Goal: Task Accomplishment & Management: Use online tool/utility

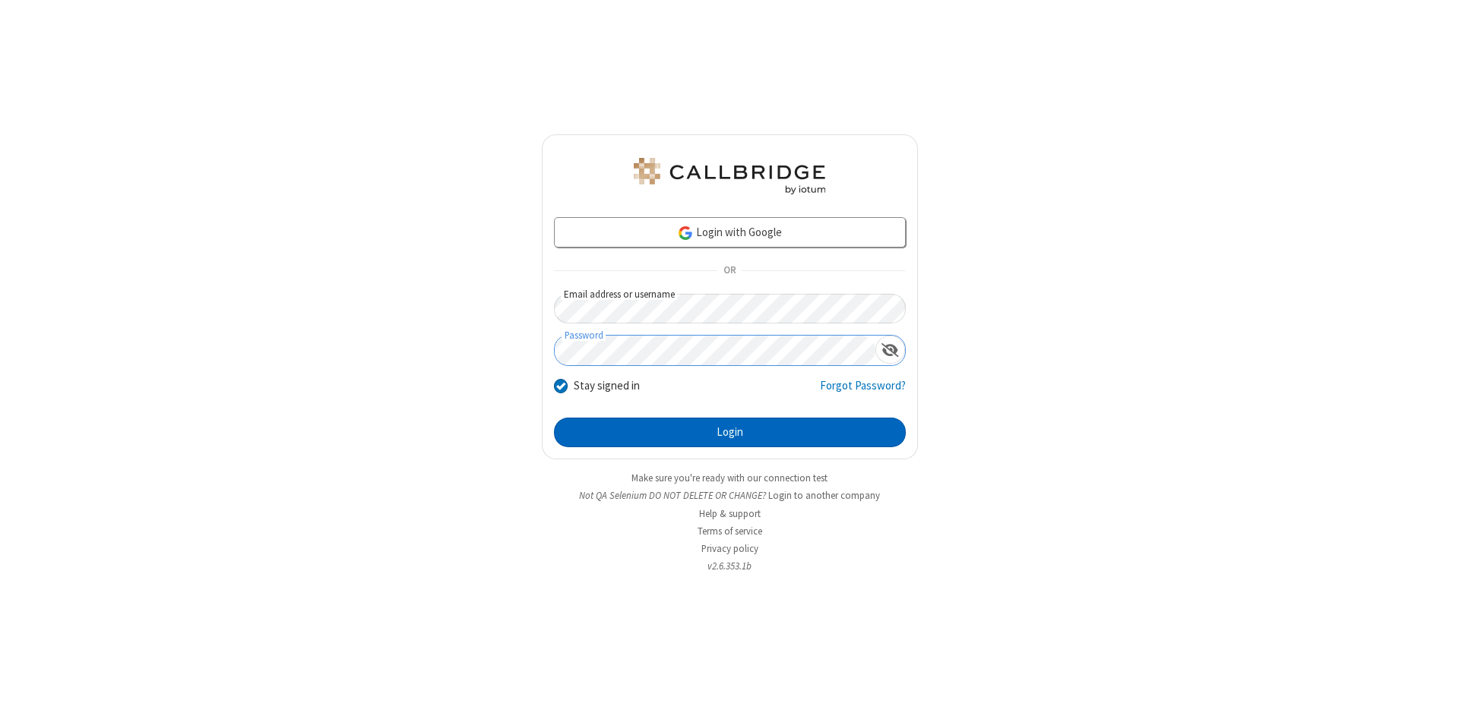
click at [729, 433] on button "Login" at bounding box center [730, 433] width 352 height 30
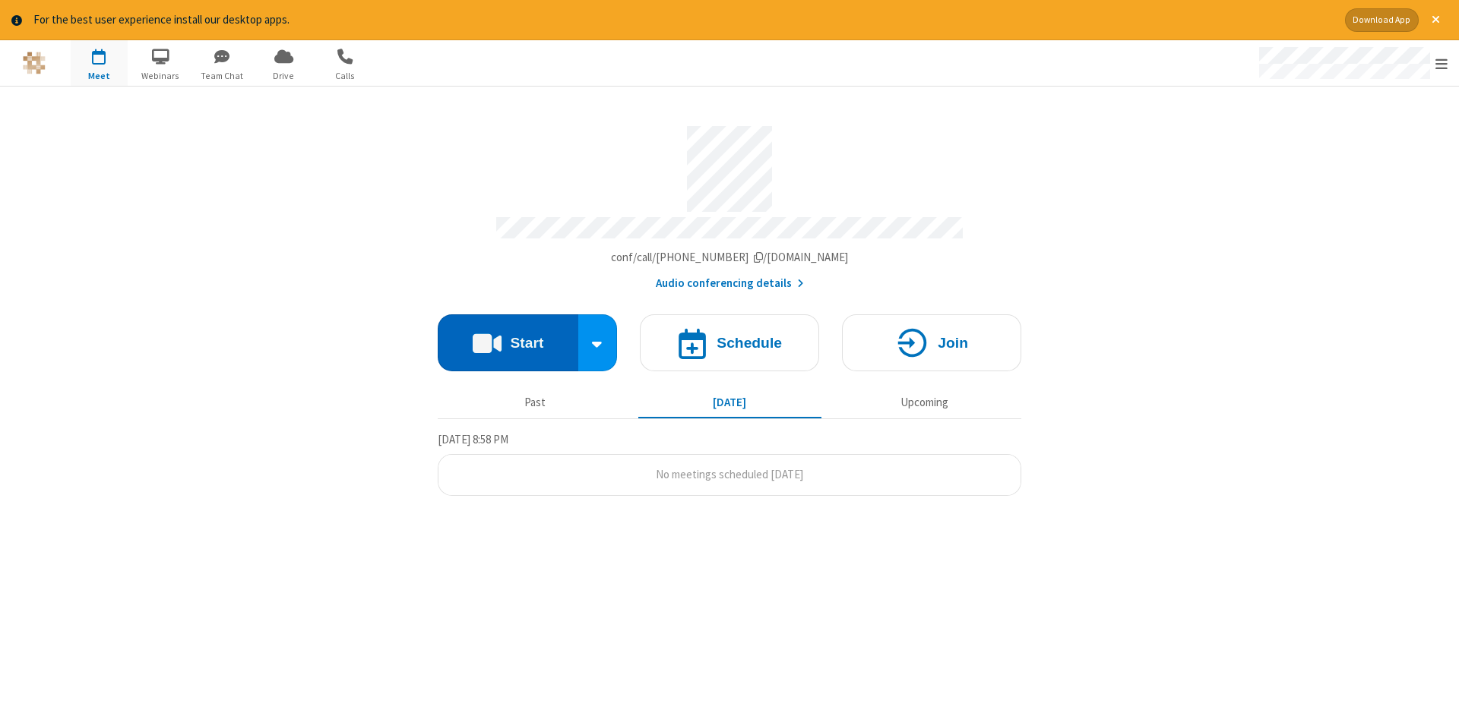
click at [508, 337] on button "Start" at bounding box center [508, 343] width 141 height 57
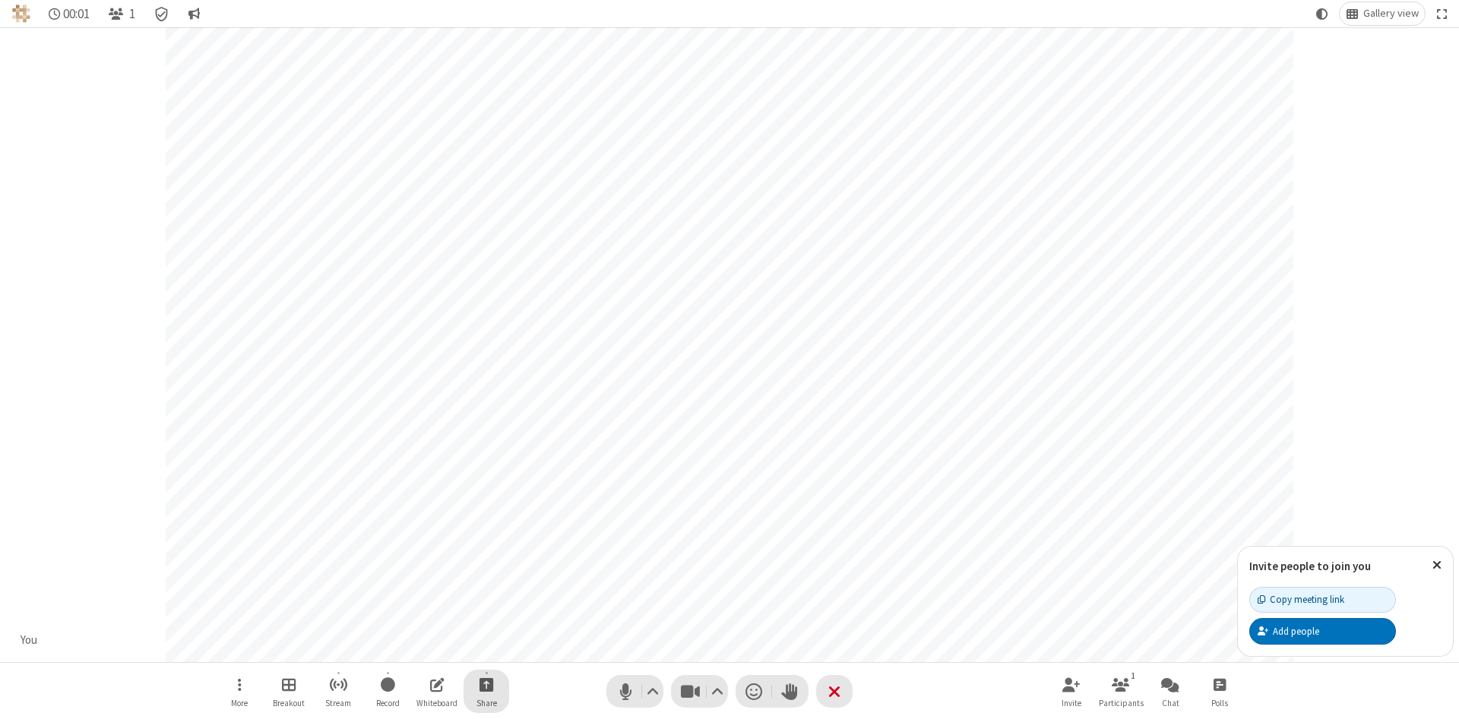
click at [485, 685] on span "Start sharing" at bounding box center [486, 684] width 14 height 19
click at [485, 592] on span "Share additional camera" at bounding box center [495, 595] width 112 height 13
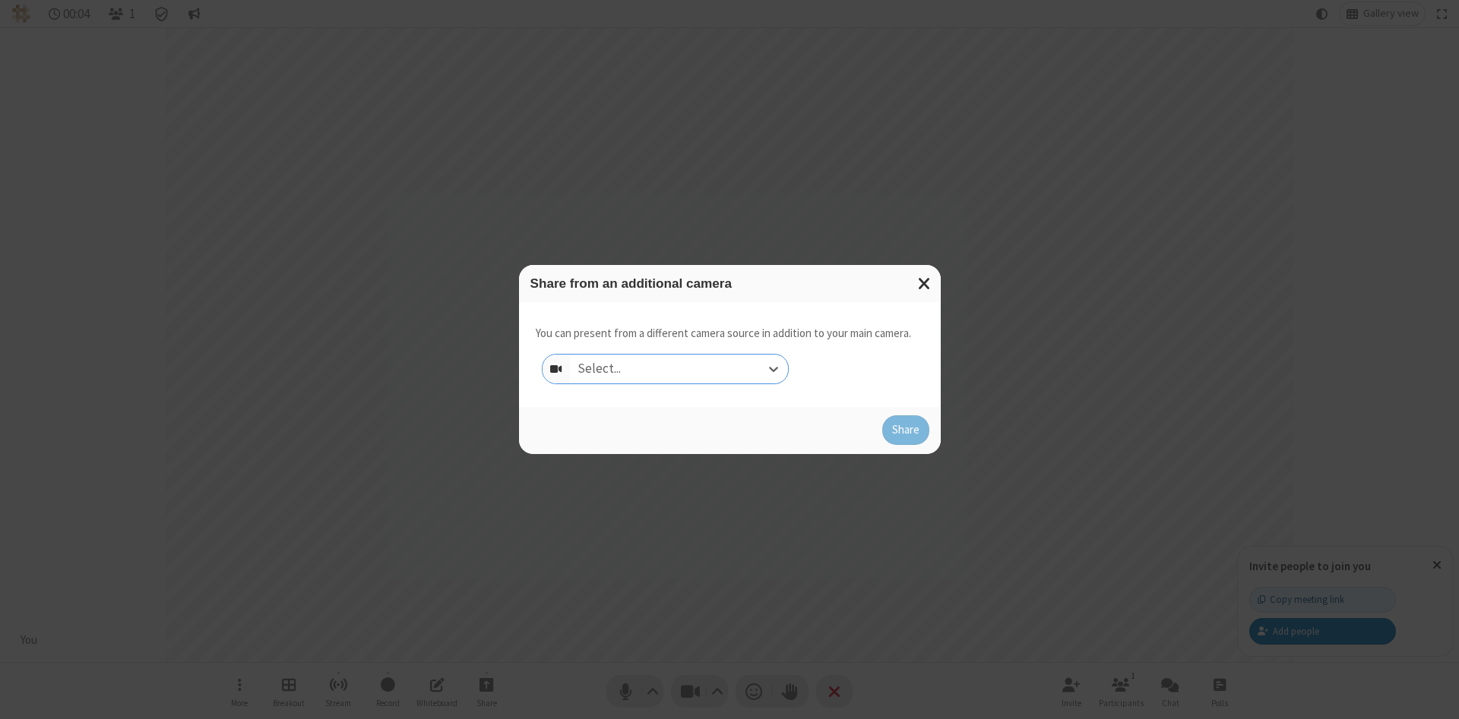
click at [678, 368] on div "Select..." at bounding box center [679, 369] width 218 height 29
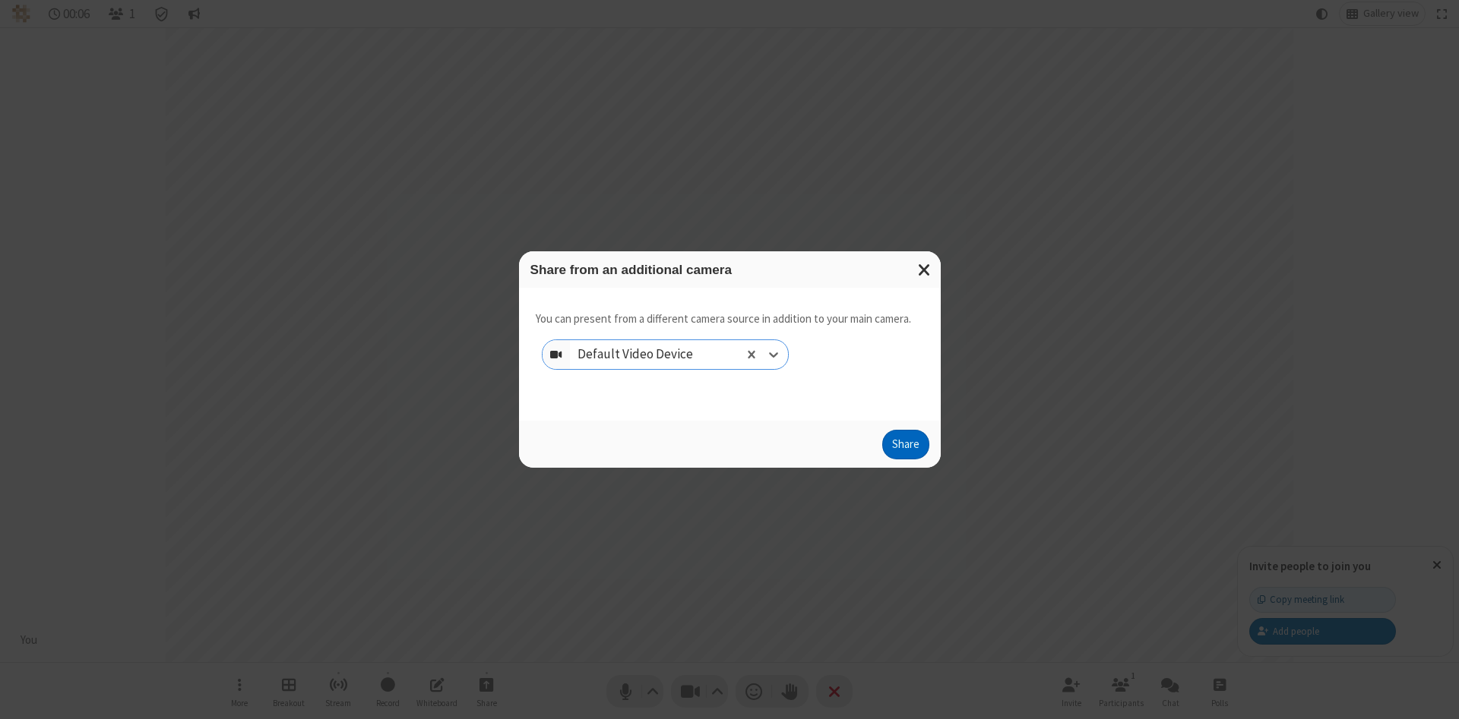
click at [905, 448] on button "Share" at bounding box center [905, 445] width 47 height 30
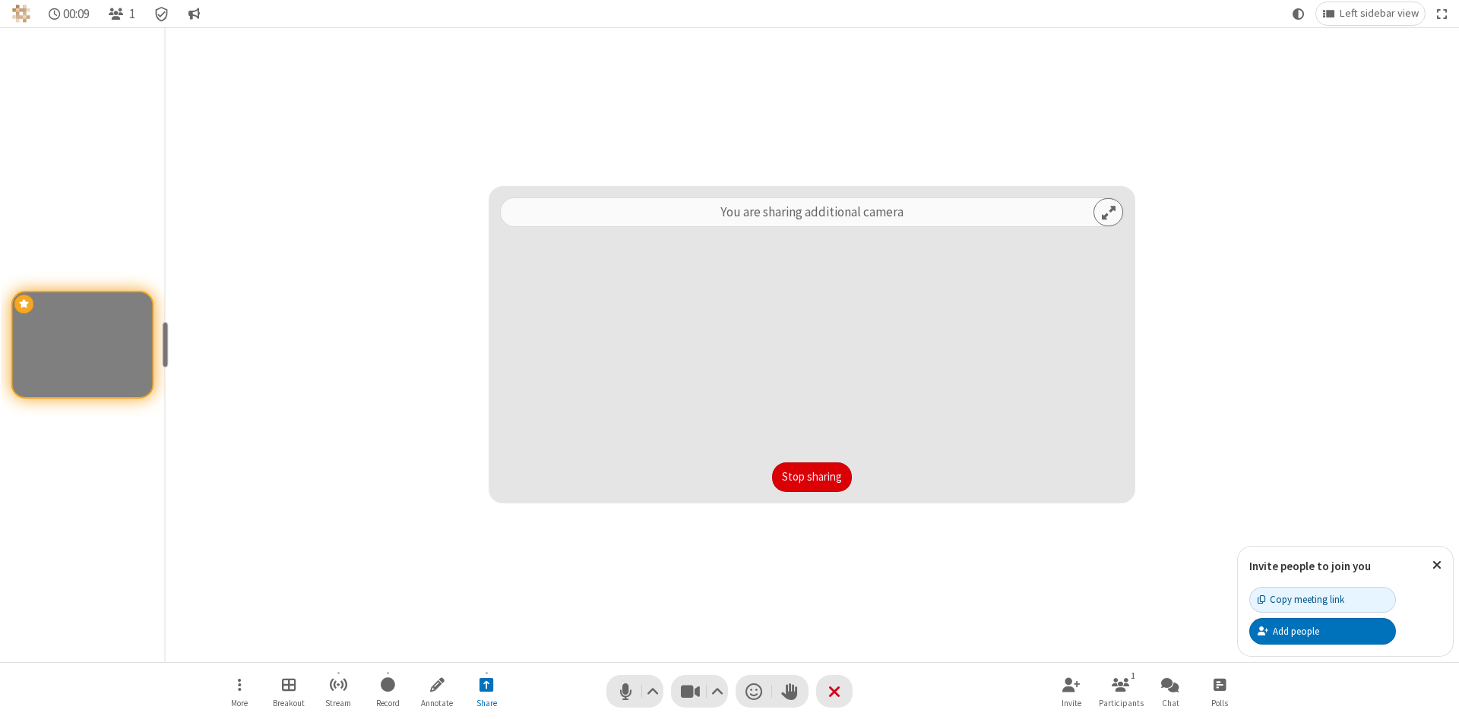
click at [811, 477] on button "Stop sharing" at bounding box center [812, 478] width 80 height 30
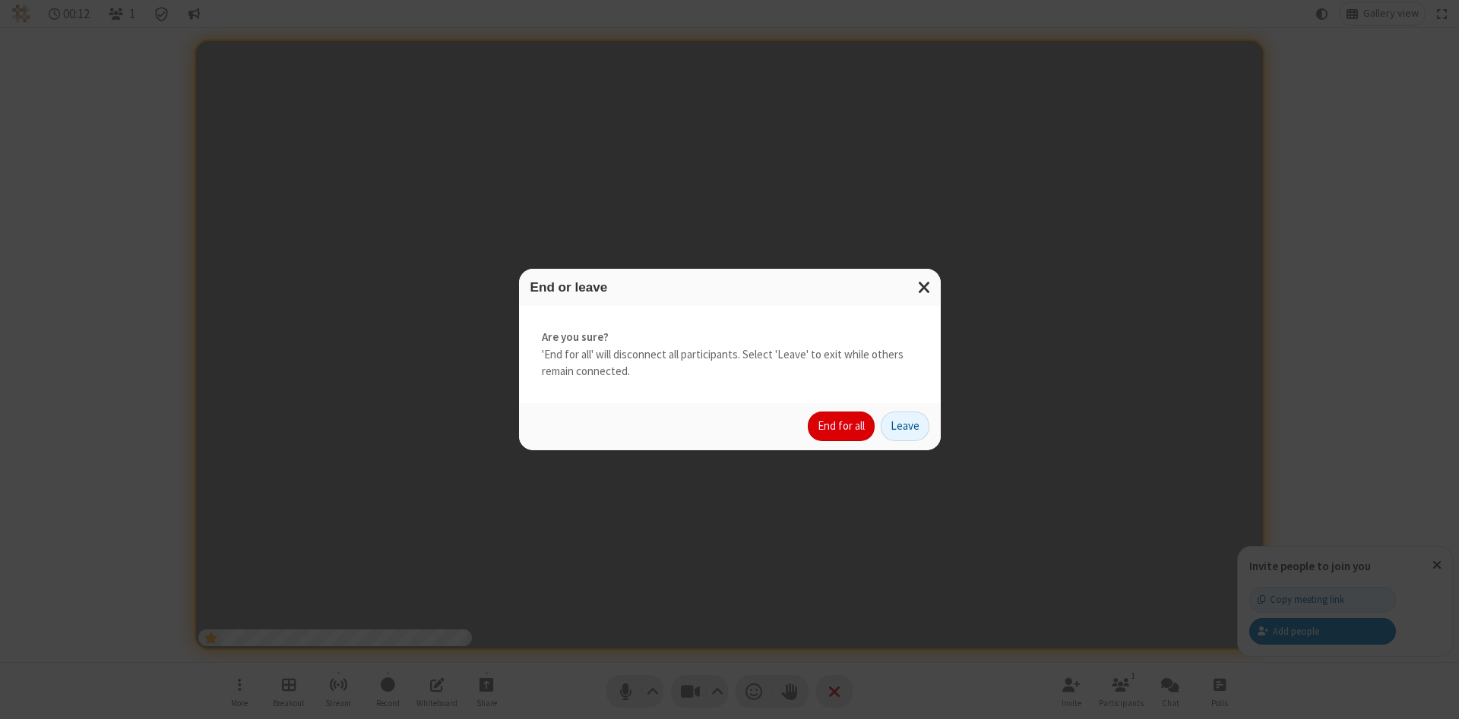
click at [842, 426] on button "End for all" at bounding box center [841, 427] width 67 height 30
